Goal: Leave review/rating

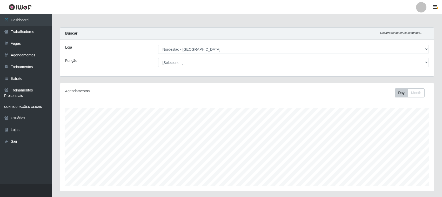
select select "420"
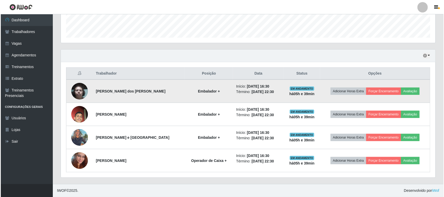
scroll to position [108, 374]
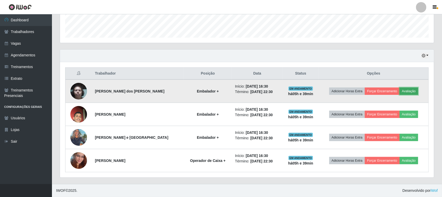
click at [406, 92] on button "Avaliação" at bounding box center [409, 91] width 18 height 7
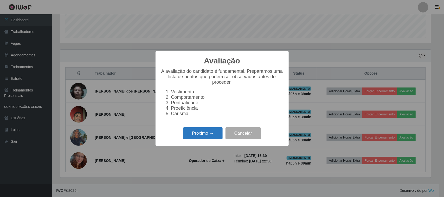
click at [211, 138] on button "Próximo →" at bounding box center [203, 133] width 40 height 12
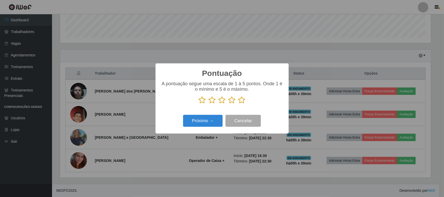
scroll to position [259762, 259499]
click at [242, 101] on icon at bounding box center [241, 100] width 7 height 8
click at [238, 104] on input "radio" at bounding box center [238, 104] width 0 height 0
click at [210, 121] on button "Próximo →" at bounding box center [203, 121] width 40 height 12
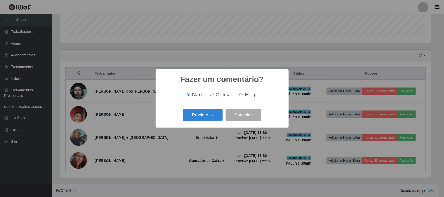
click at [240, 96] on input "Elogio" at bounding box center [240, 94] width 3 height 3
radio input "true"
click at [211, 121] on button "Próximo →" at bounding box center [203, 115] width 40 height 12
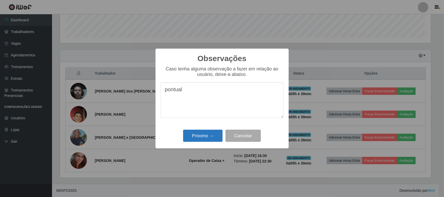
type textarea "pontual"
click at [206, 136] on button "Próximo →" at bounding box center [203, 136] width 40 height 12
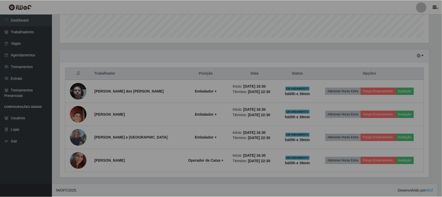
scroll to position [108, 374]
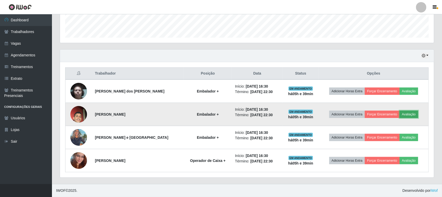
click at [406, 114] on button "Avaliação" at bounding box center [409, 114] width 18 height 7
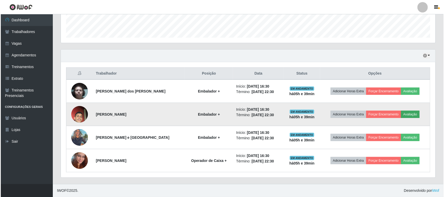
scroll to position [108, 371]
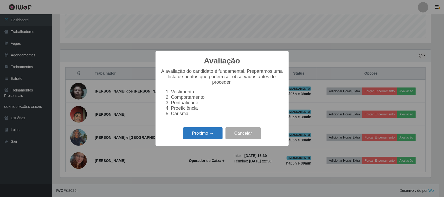
click at [218, 138] on button "Próximo →" at bounding box center [203, 133] width 40 height 12
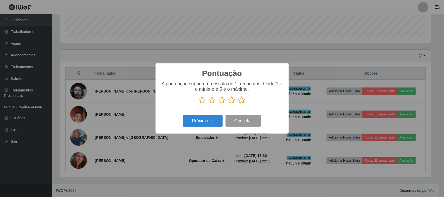
scroll to position [259762, 259499]
click at [241, 102] on icon at bounding box center [241, 100] width 7 height 8
click at [238, 104] on input "radio" at bounding box center [238, 104] width 0 height 0
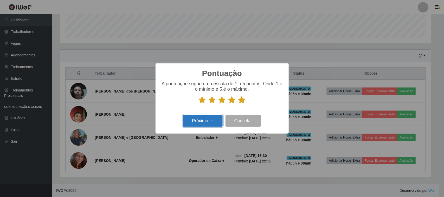
click at [213, 119] on button "Próximo →" at bounding box center [203, 121] width 40 height 12
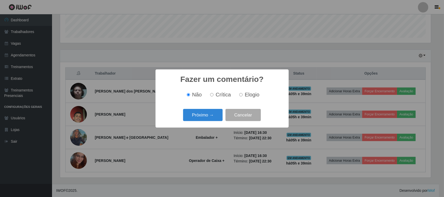
click at [243, 95] on label "Elogio" at bounding box center [248, 95] width 22 height 6
click at [242, 95] on input "Elogio" at bounding box center [240, 94] width 3 height 3
radio input "true"
click at [212, 113] on button "Próximo →" at bounding box center [203, 115] width 40 height 12
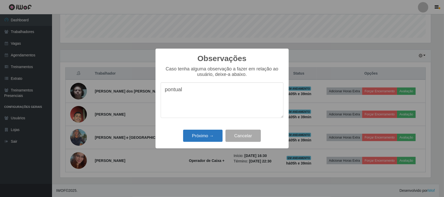
type textarea "pontual"
click at [203, 134] on button "Próximo →" at bounding box center [203, 136] width 40 height 12
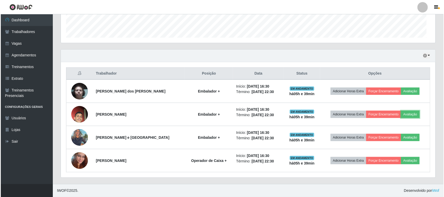
scroll to position [108, 374]
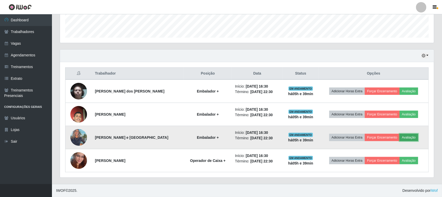
click at [408, 136] on button "Avaliação" at bounding box center [409, 137] width 18 height 7
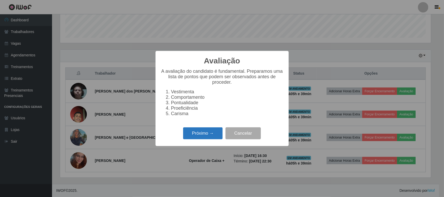
click at [214, 136] on button "Próximo →" at bounding box center [203, 133] width 40 height 12
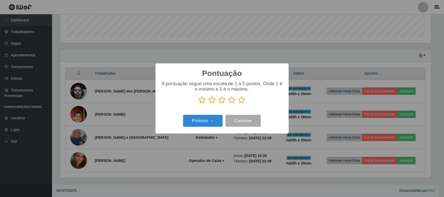
click at [245, 102] on icon at bounding box center [241, 100] width 7 height 8
click at [238, 104] on input "radio" at bounding box center [238, 104] width 0 height 0
click at [216, 116] on button "Próximo →" at bounding box center [203, 121] width 40 height 12
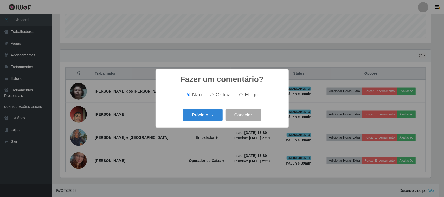
click at [245, 95] on span "Elogio" at bounding box center [252, 95] width 15 height 6
click at [242, 95] on input "Elogio" at bounding box center [240, 94] width 3 height 3
radio input "true"
click at [204, 117] on button "Próximo →" at bounding box center [203, 115] width 40 height 12
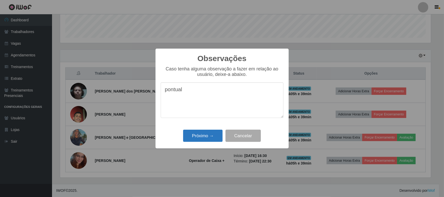
type textarea "pontual"
click at [194, 137] on button "Próximo →" at bounding box center [203, 136] width 40 height 12
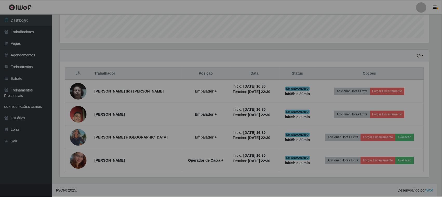
scroll to position [108, 374]
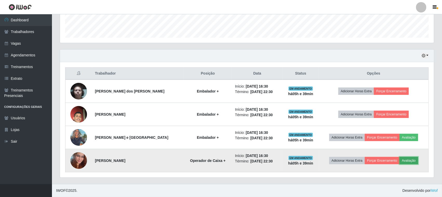
click at [408, 162] on button "Avaliação" at bounding box center [409, 160] width 18 height 7
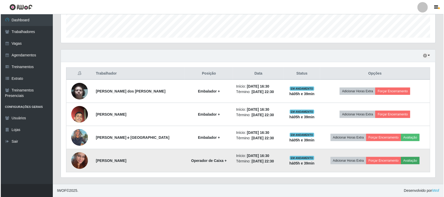
scroll to position [108, 371]
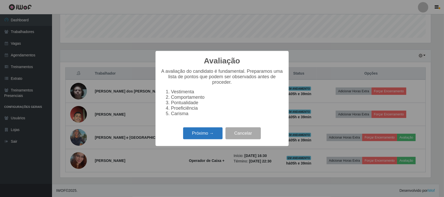
click at [211, 138] on button "Próximo →" at bounding box center [203, 133] width 40 height 12
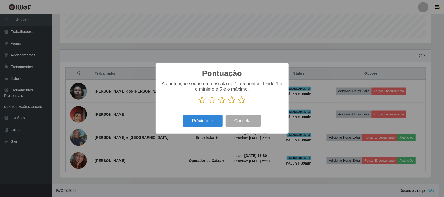
click at [240, 101] on icon at bounding box center [241, 100] width 7 height 8
click at [238, 104] on input "radio" at bounding box center [238, 104] width 0 height 0
click at [202, 119] on button "Próximo →" at bounding box center [203, 121] width 40 height 12
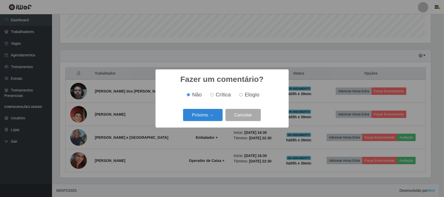
click at [246, 95] on span "Elogio" at bounding box center [252, 95] width 15 height 6
click at [242, 95] on input "Elogio" at bounding box center [240, 94] width 3 height 3
radio input "true"
click at [214, 113] on button "Próximo →" at bounding box center [203, 115] width 40 height 12
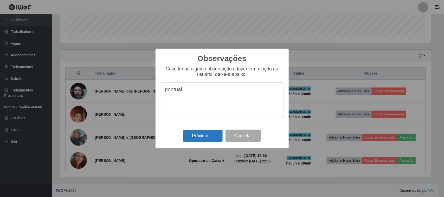
type textarea "pontual"
click at [203, 133] on button "Próximo →" at bounding box center [203, 136] width 40 height 12
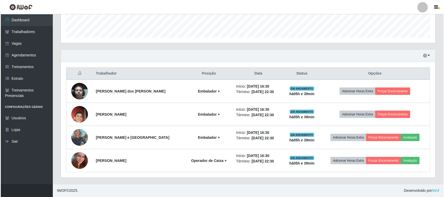
scroll to position [0, 0]
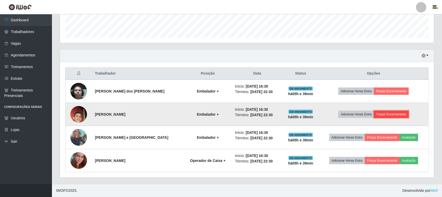
click at [392, 115] on button "Forçar Encerramento" at bounding box center [391, 114] width 35 height 7
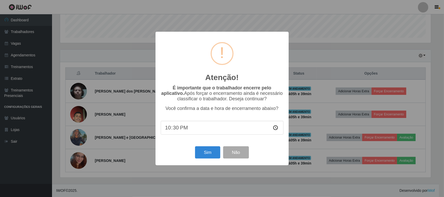
click at [194, 133] on input "22:30" at bounding box center [222, 128] width 123 height 14
click at [194, 130] on input "22:30" at bounding box center [222, 128] width 123 height 14
click at [274, 129] on input "22:30" at bounding box center [222, 128] width 123 height 14
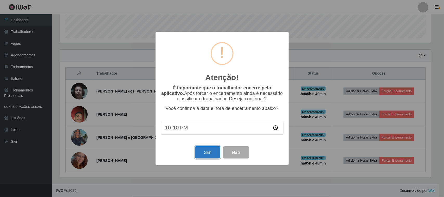
type input "22:10"
click at [209, 153] on button "Sim" at bounding box center [207, 152] width 25 height 12
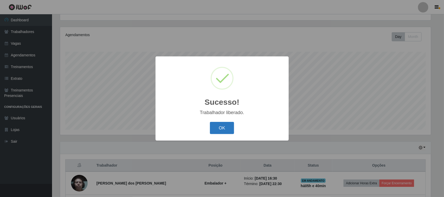
click at [222, 128] on button "OK" at bounding box center [222, 128] width 24 height 12
